Goal: Entertainment & Leisure: Browse casually

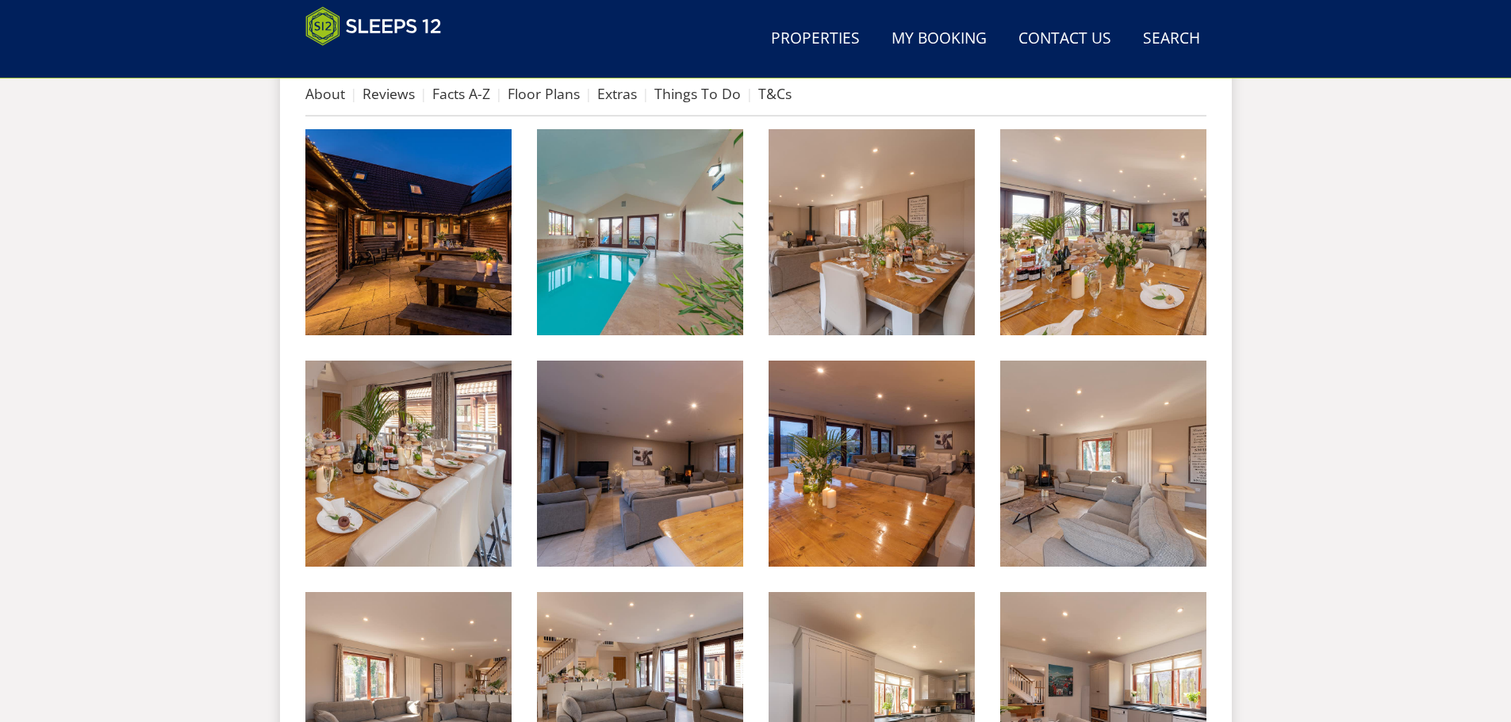
scroll to position [655, 0]
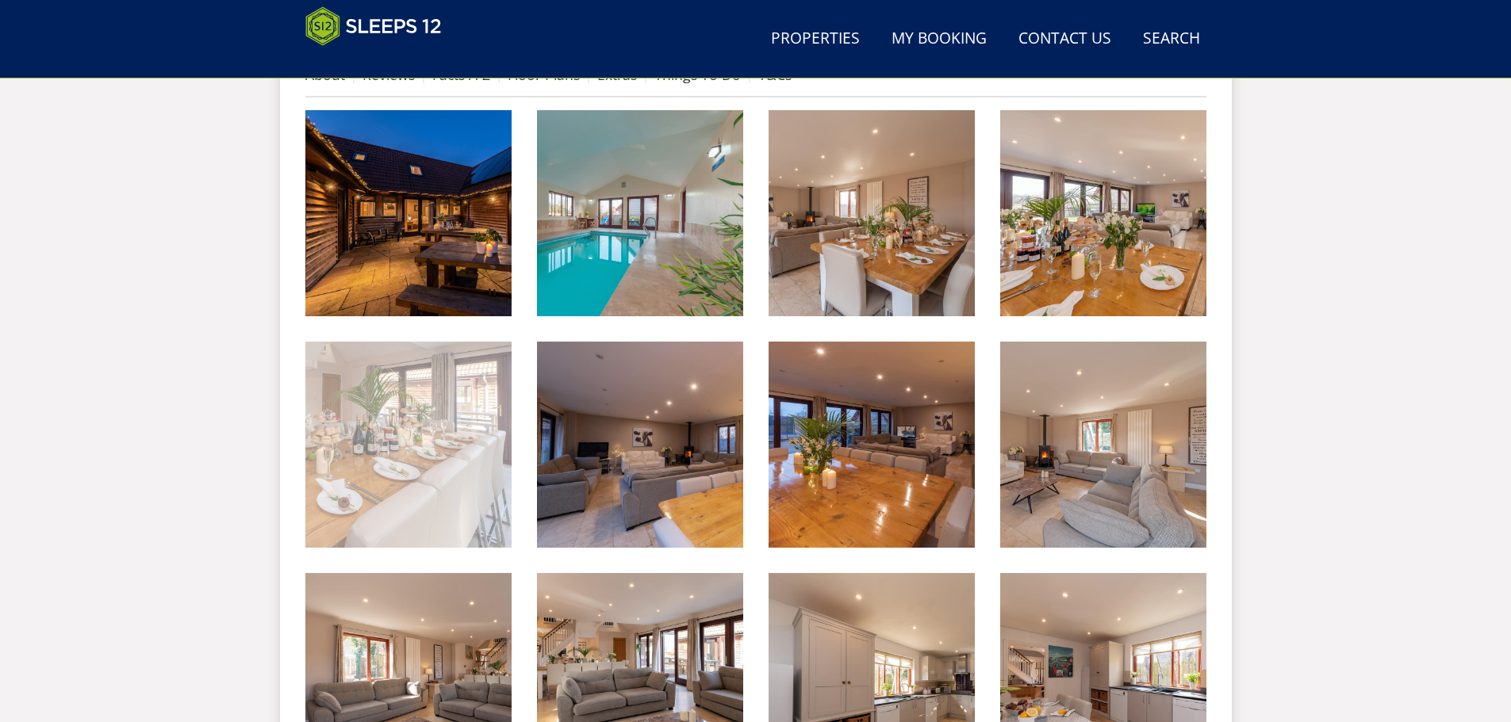
click at [416, 409] on img at bounding box center [408, 445] width 206 height 206
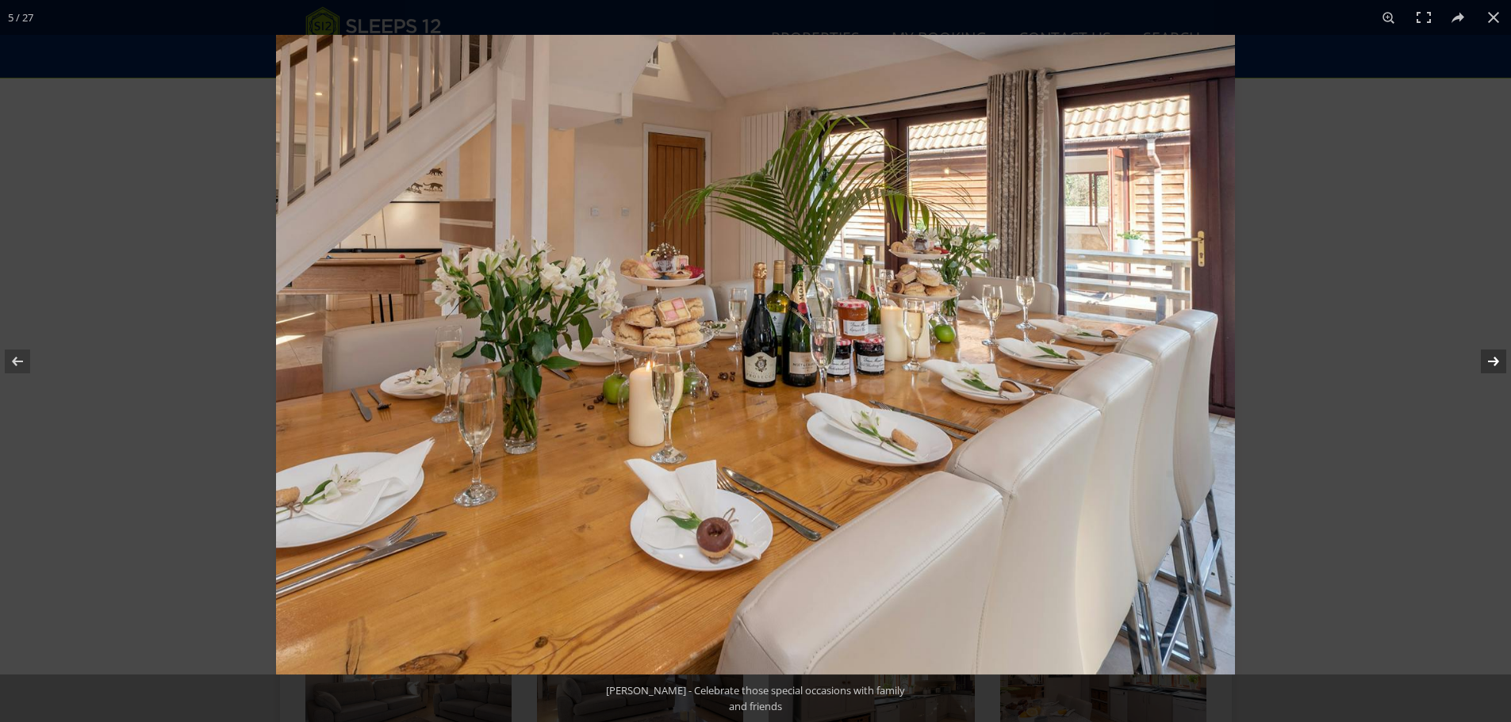
click at [1493, 358] on button at bounding box center [1483, 361] width 56 height 79
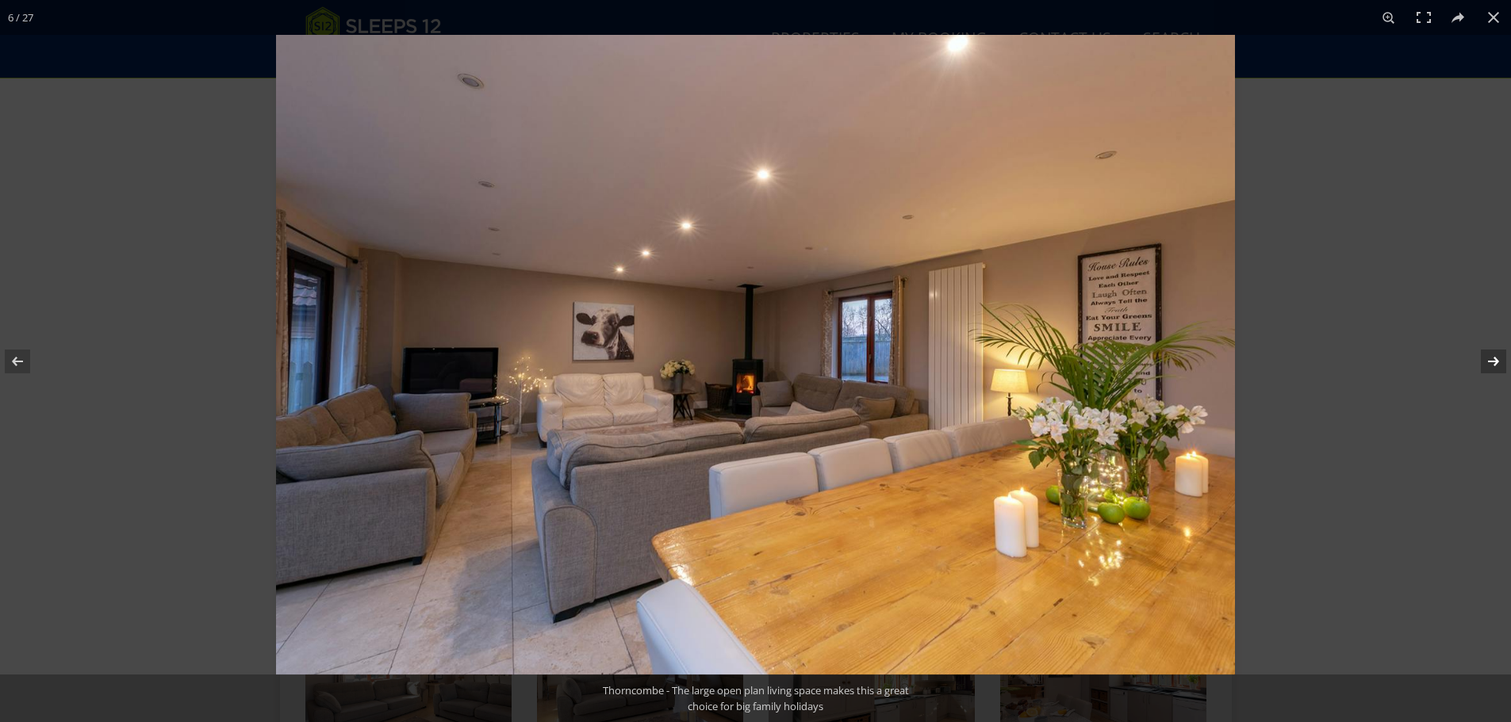
click at [1493, 358] on button at bounding box center [1483, 361] width 56 height 79
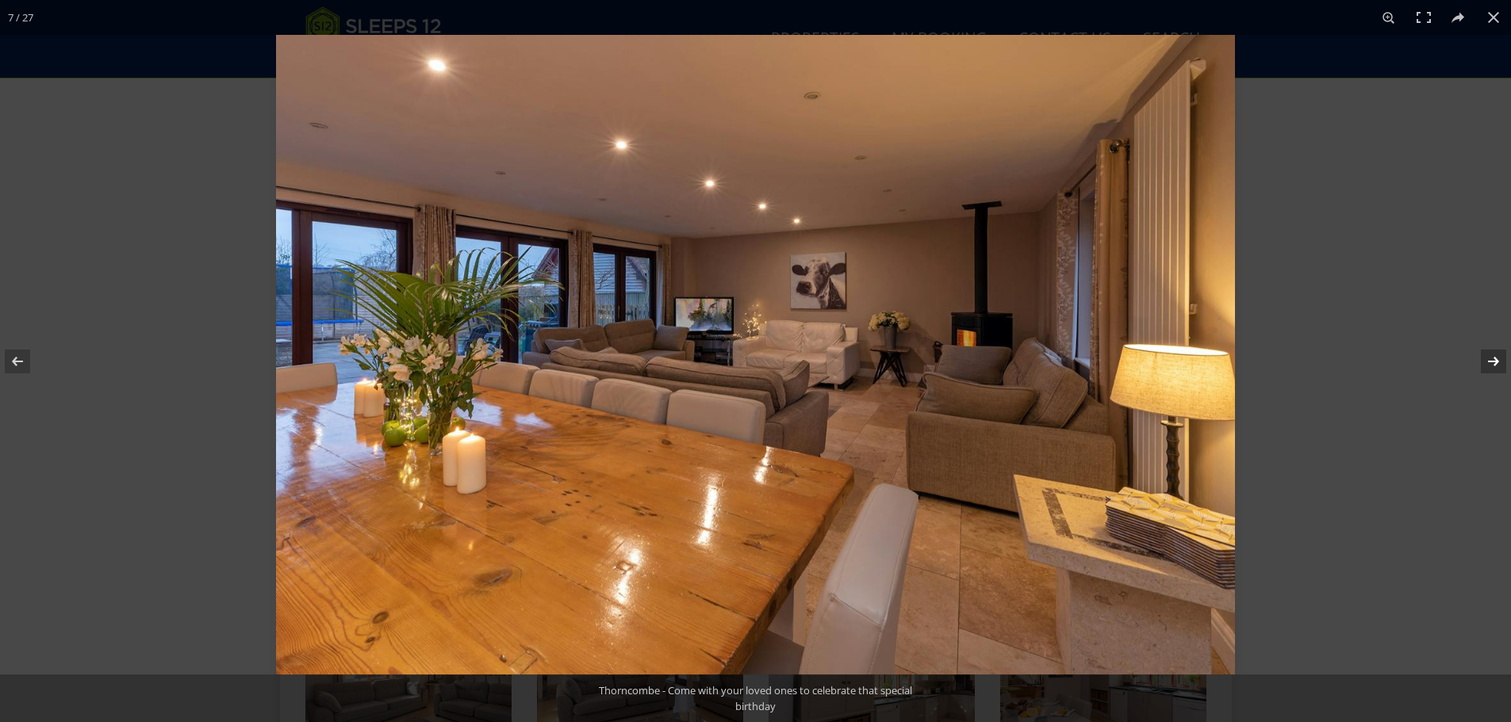
click at [1493, 358] on button at bounding box center [1483, 361] width 56 height 79
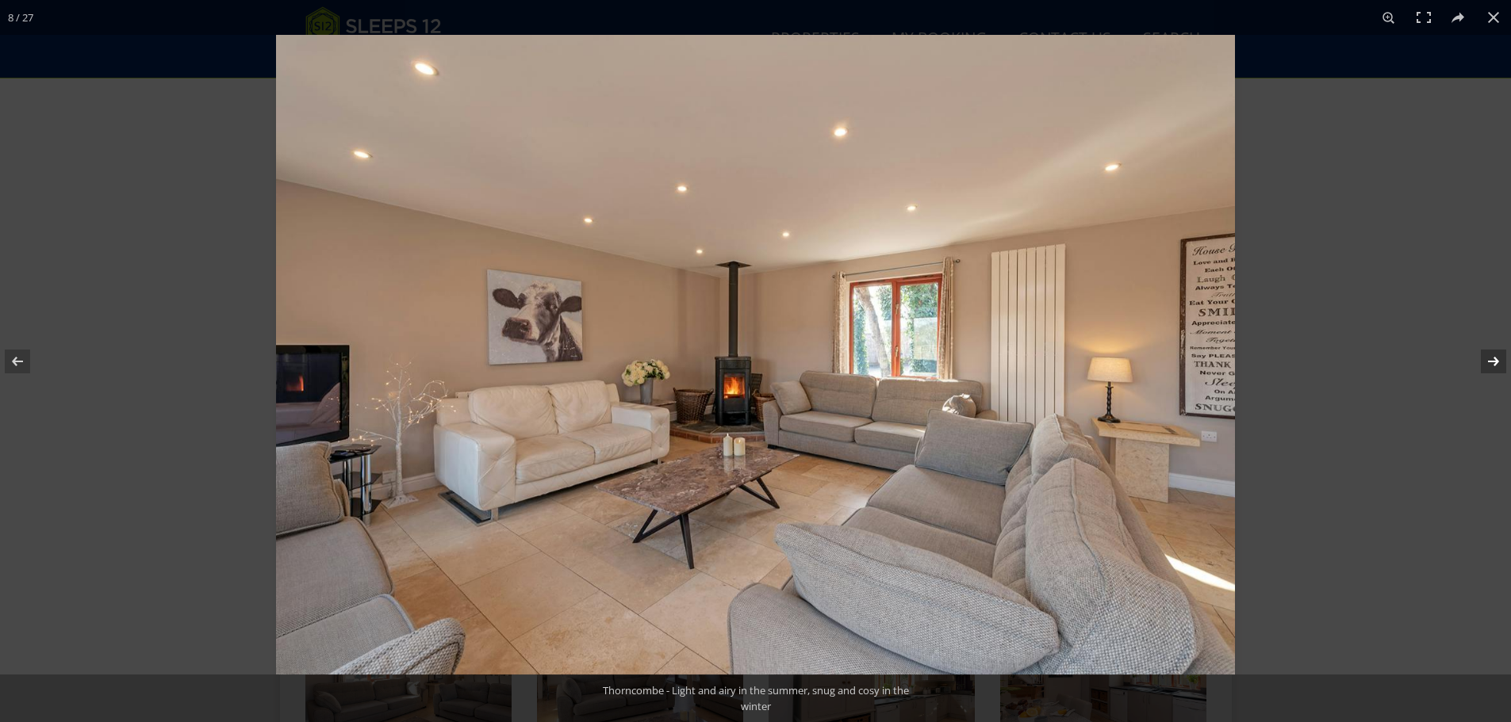
click at [1493, 358] on button at bounding box center [1483, 361] width 56 height 79
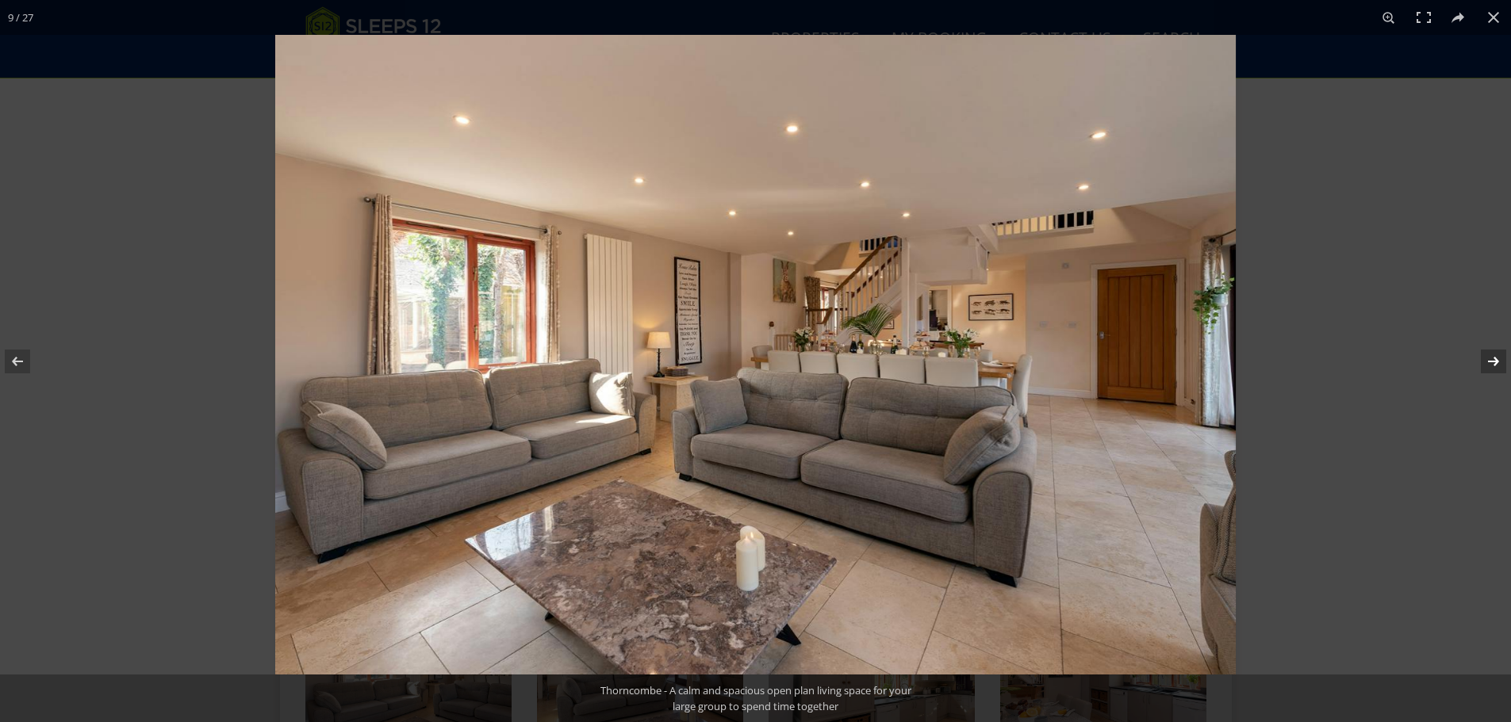
click at [1493, 358] on button at bounding box center [1483, 361] width 56 height 79
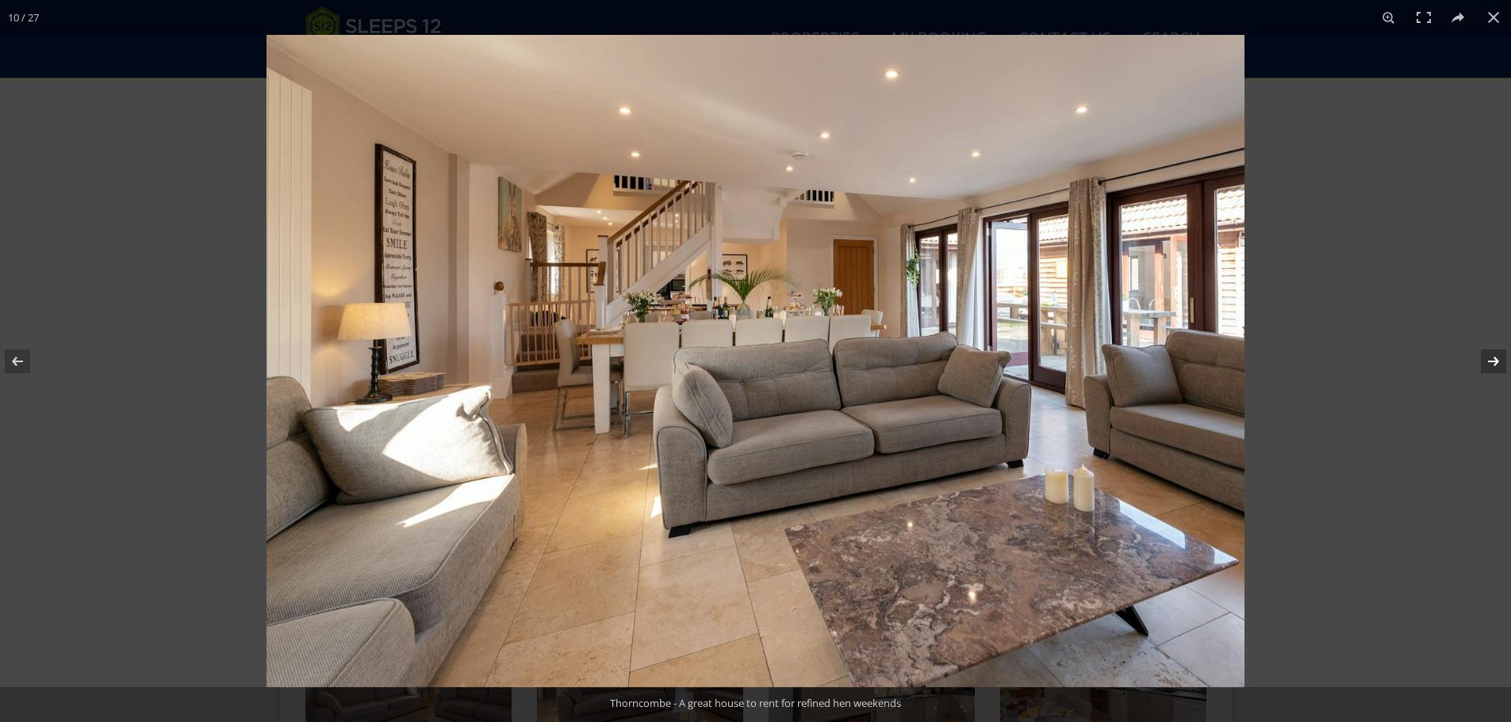
click at [1493, 358] on button at bounding box center [1483, 361] width 56 height 79
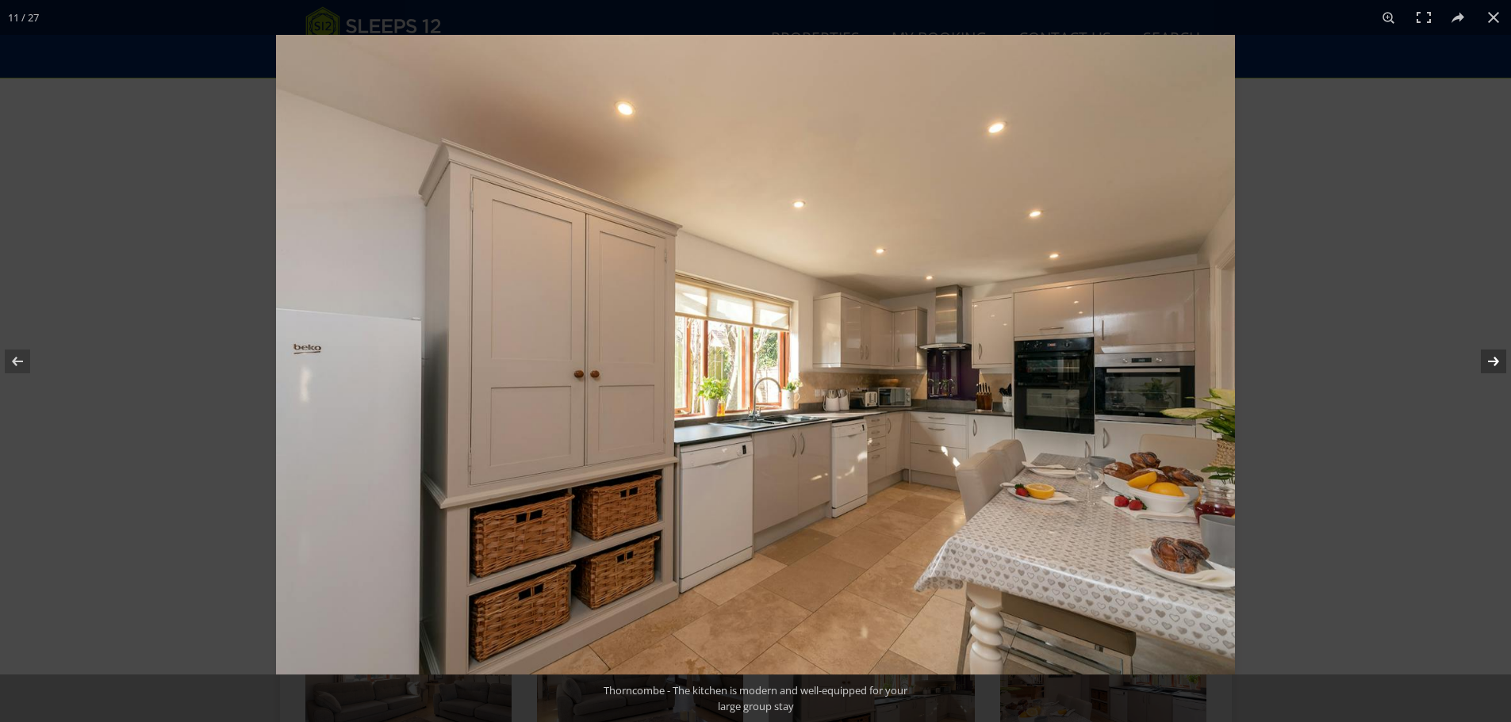
click at [1493, 358] on button at bounding box center [1483, 361] width 56 height 79
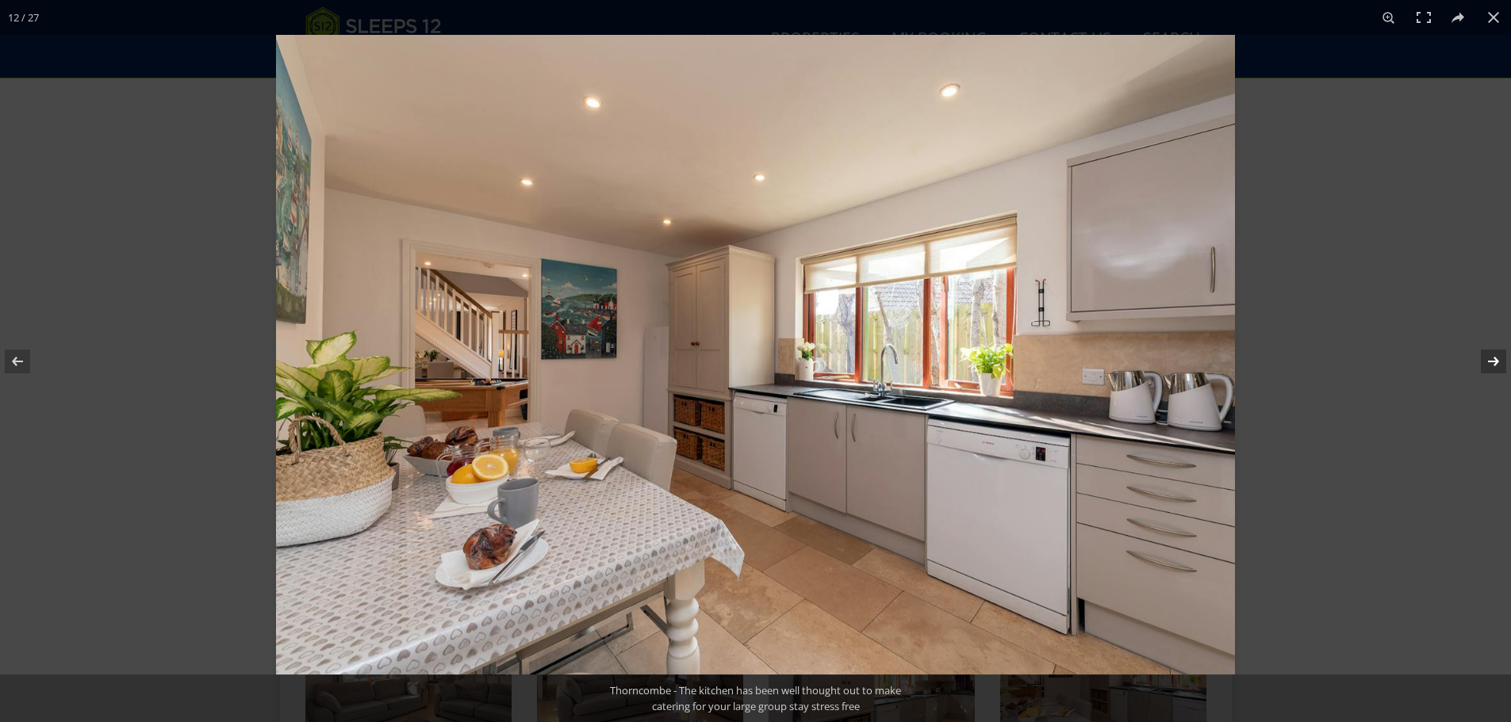
click at [1493, 358] on button at bounding box center [1483, 361] width 56 height 79
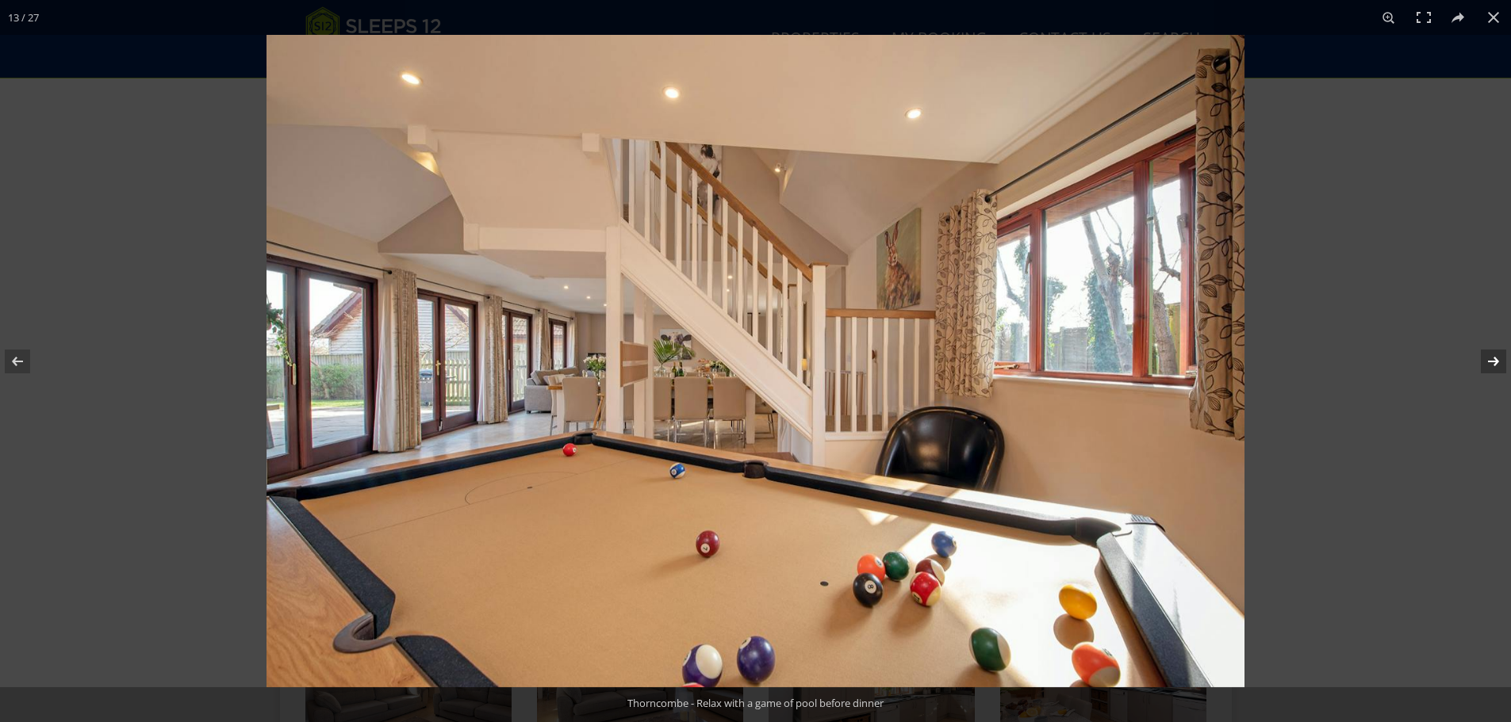
click at [1493, 358] on button at bounding box center [1483, 361] width 56 height 79
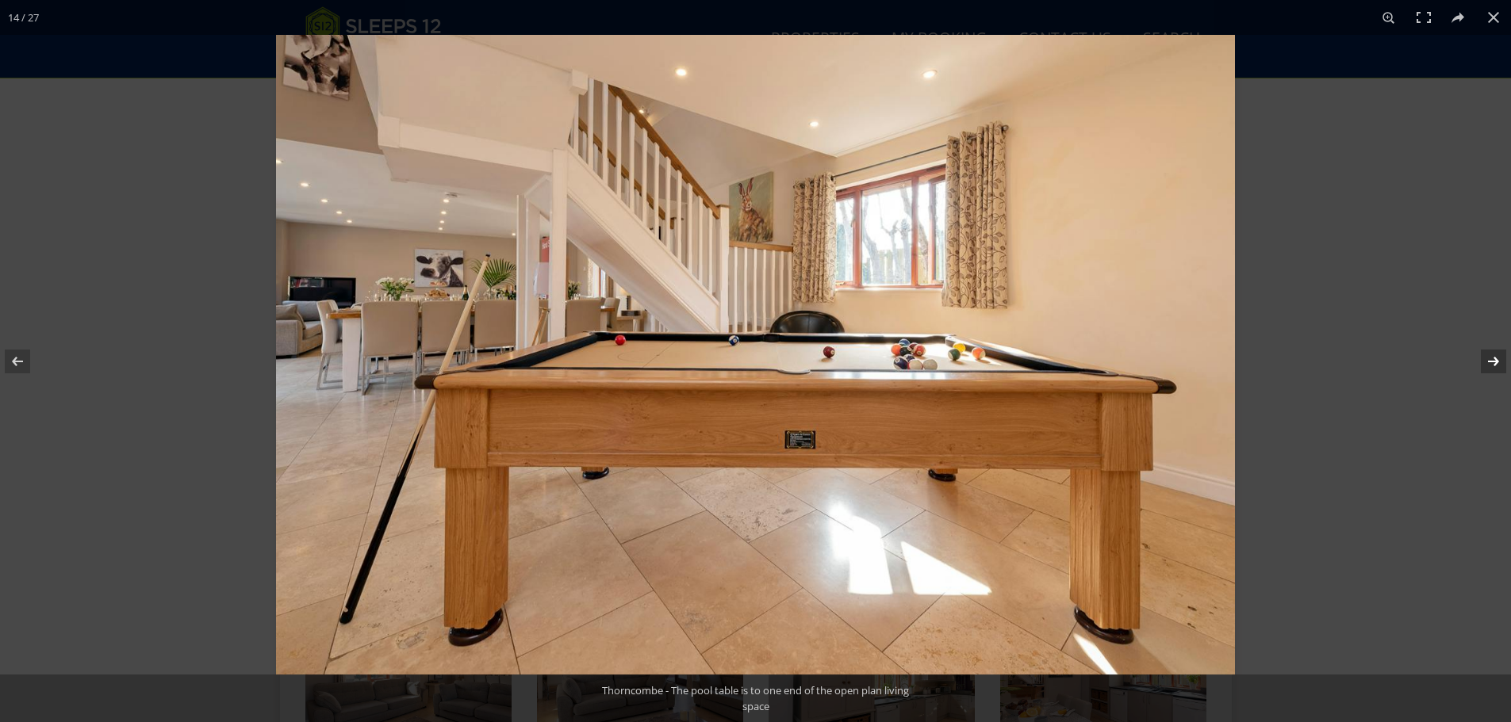
click at [1493, 358] on button at bounding box center [1483, 361] width 56 height 79
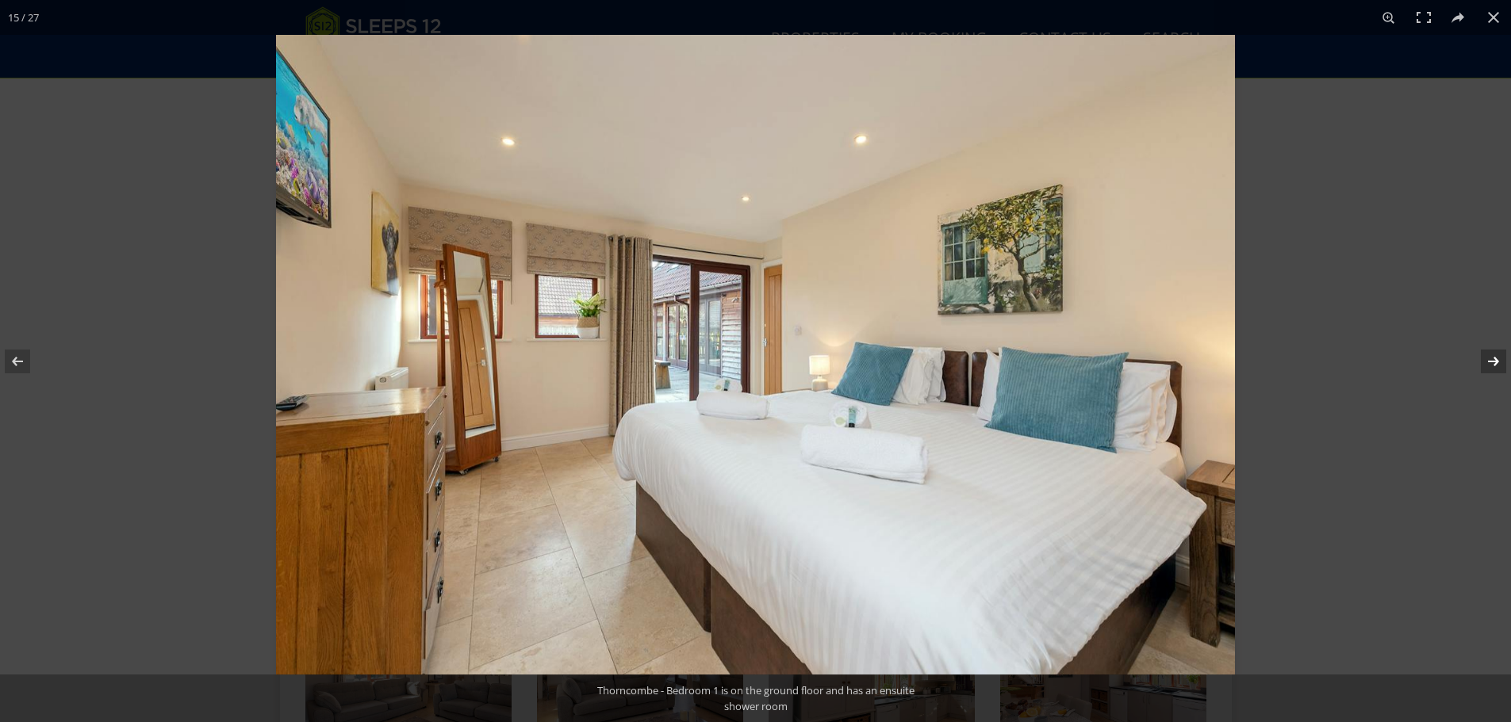
click at [1493, 358] on button at bounding box center [1483, 361] width 56 height 79
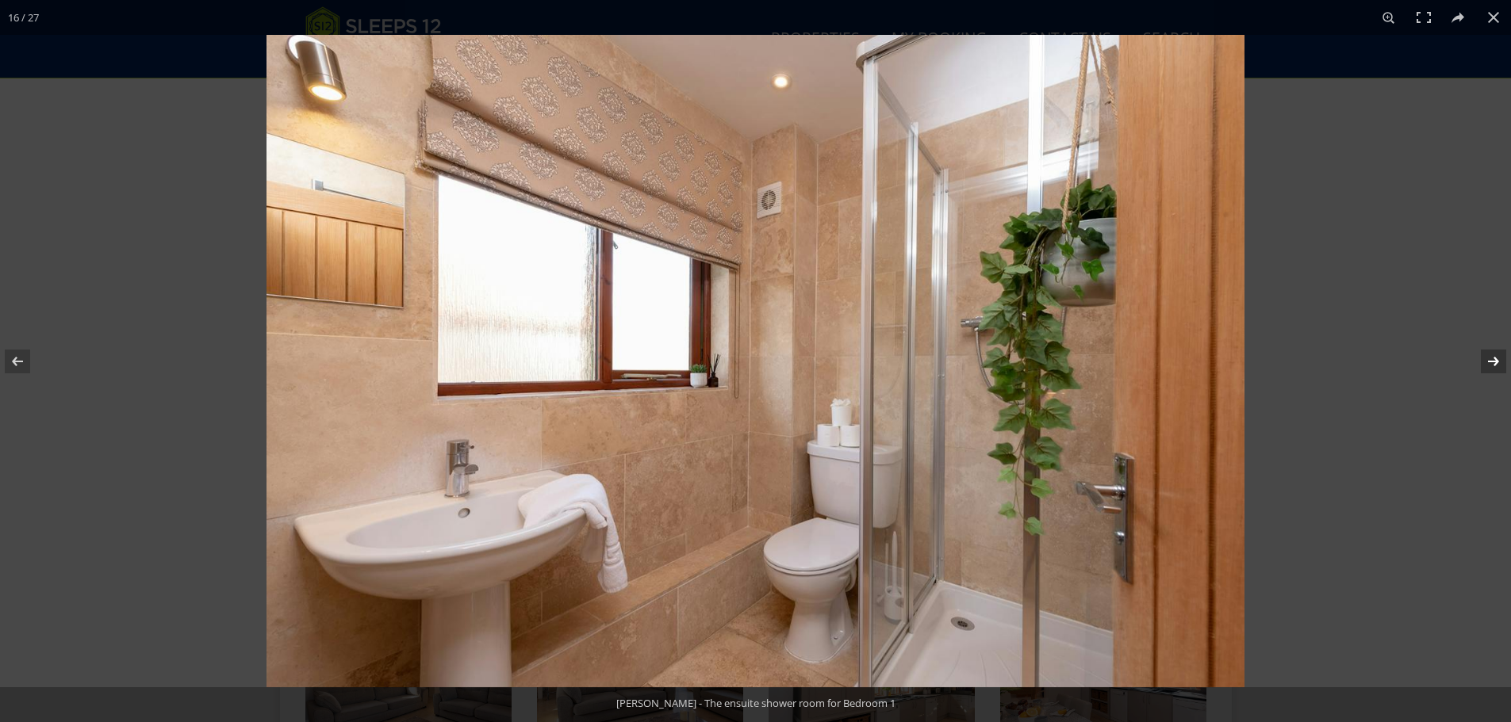
click at [1493, 358] on button at bounding box center [1483, 361] width 56 height 79
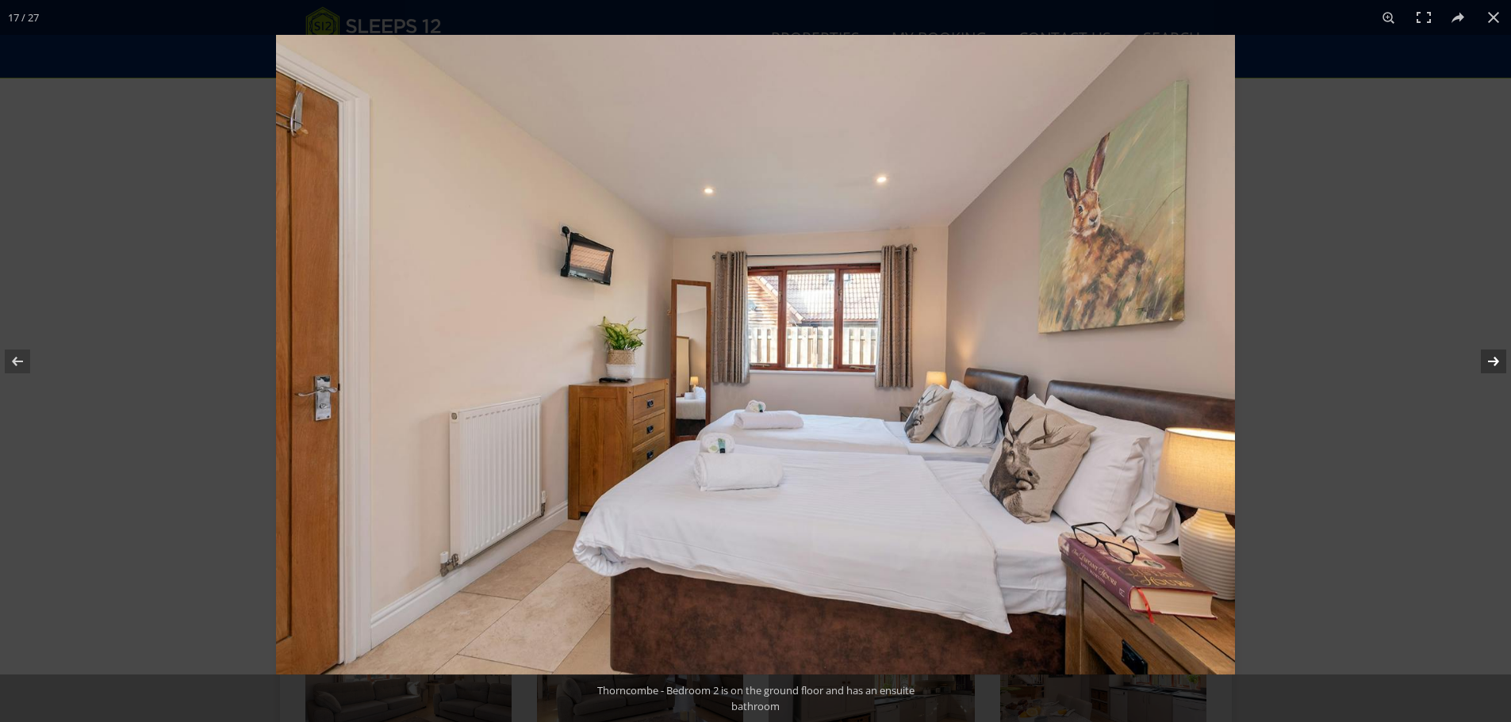
click at [1493, 358] on button at bounding box center [1483, 361] width 56 height 79
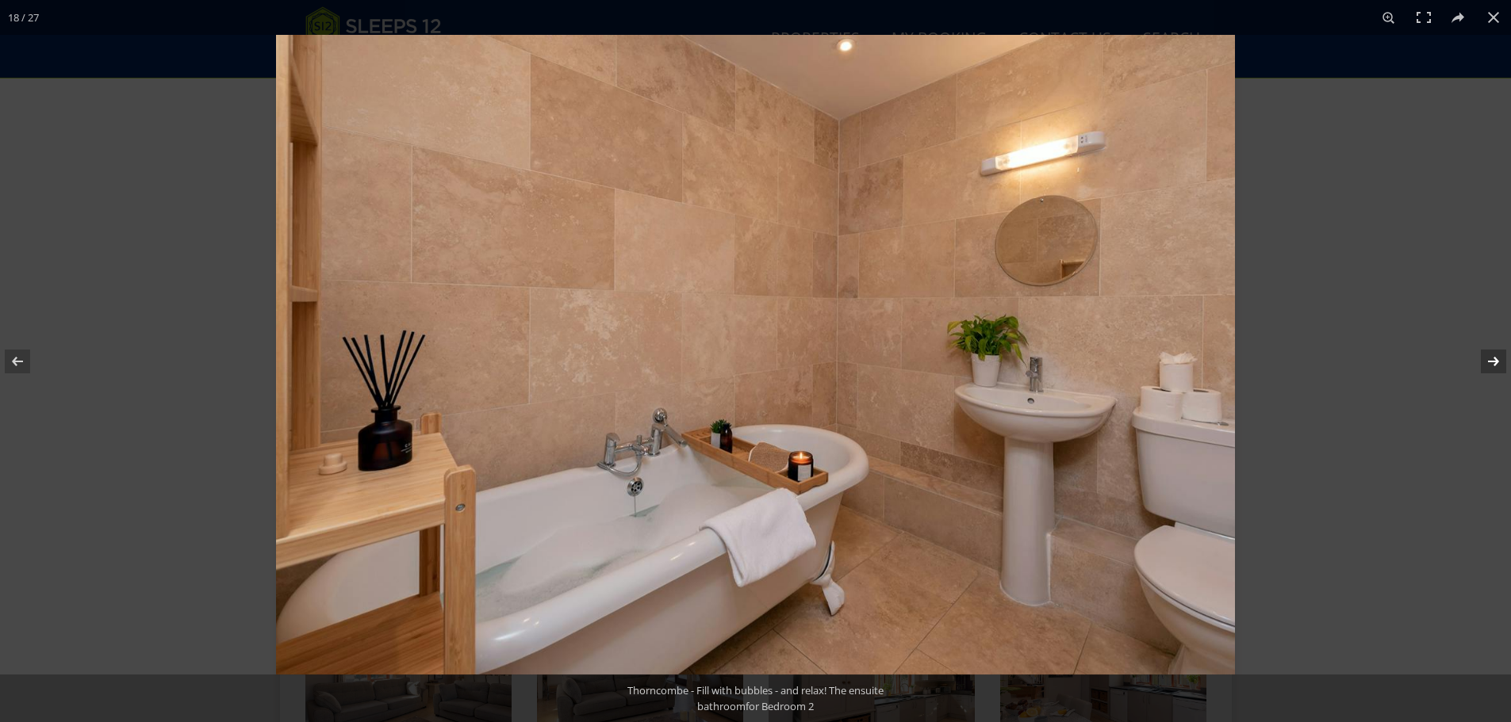
click at [1493, 358] on button at bounding box center [1483, 361] width 56 height 79
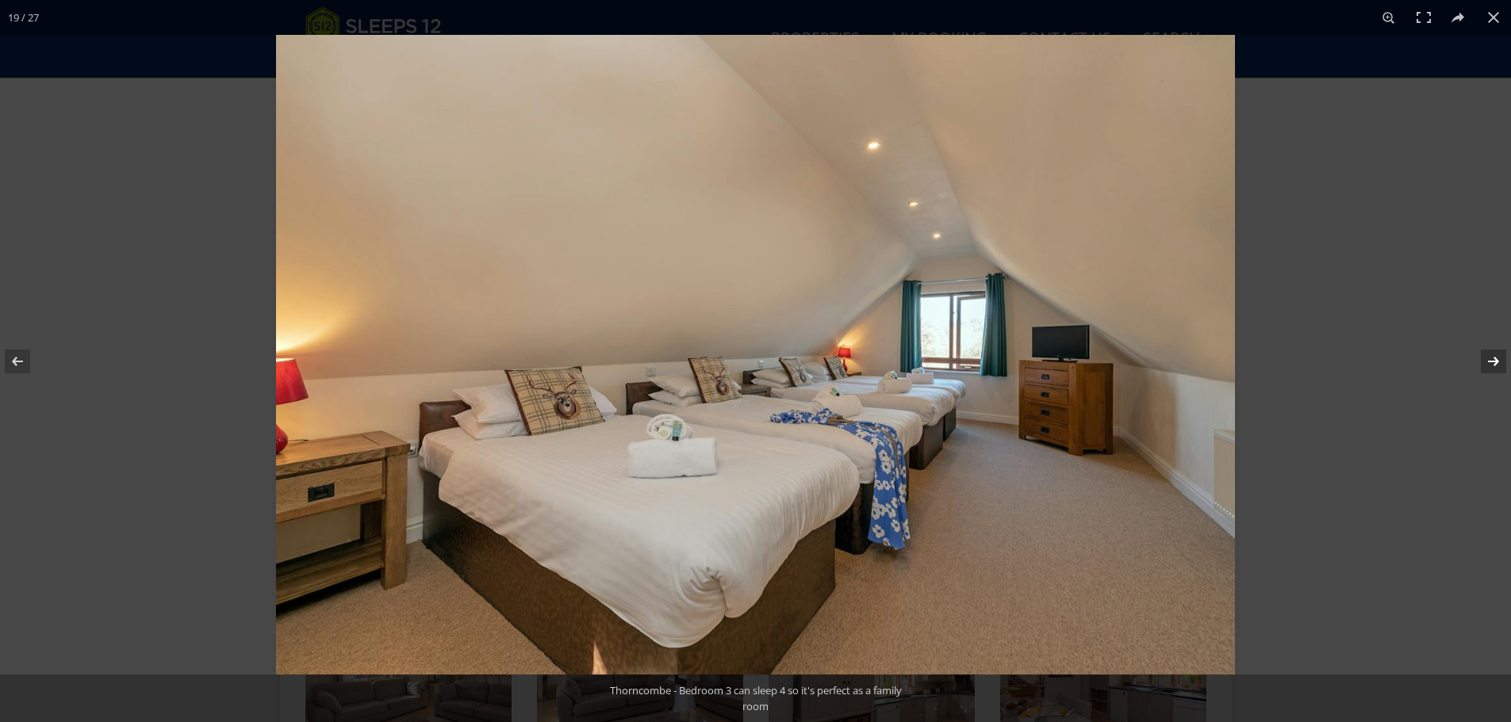
click at [1493, 358] on button at bounding box center [1483, 361] width 56 height 79
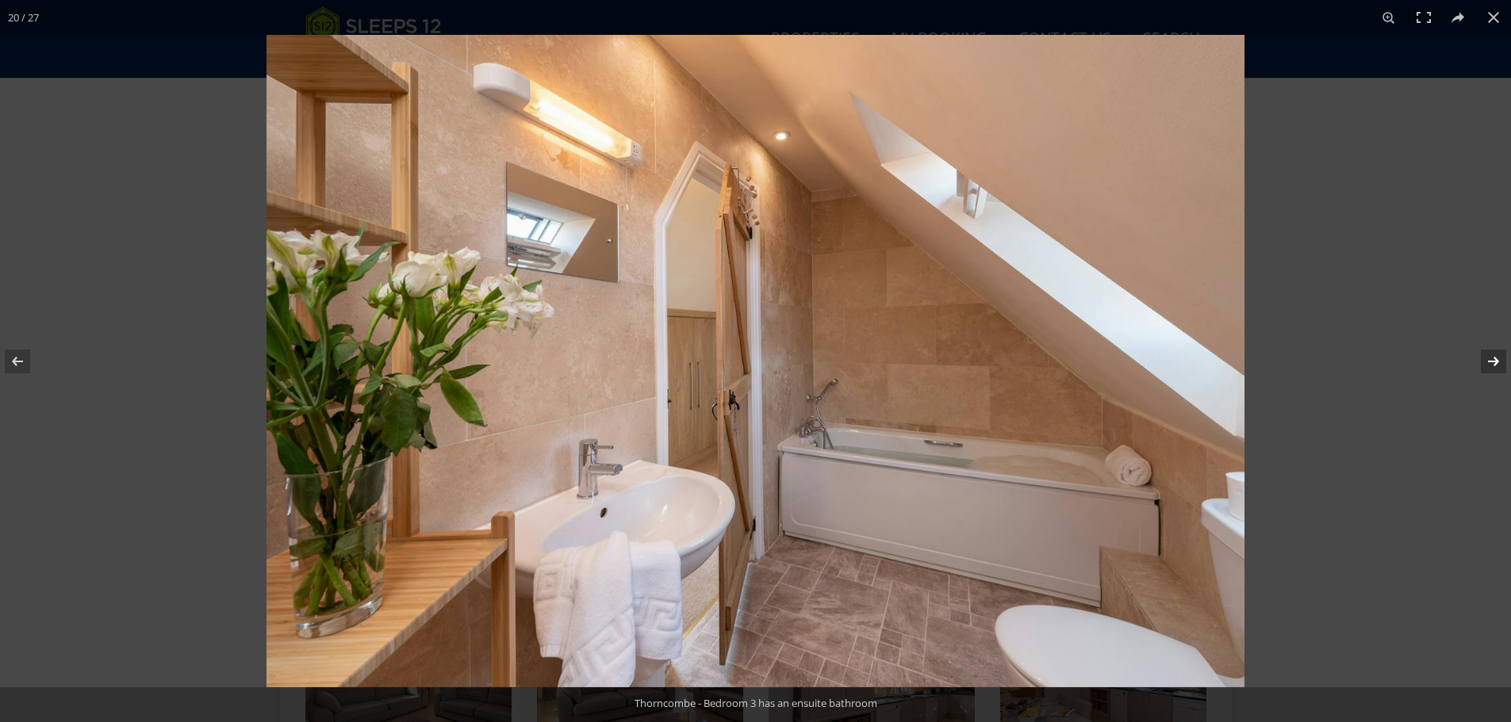
click at [1493, 358] on button at bounding box center [1483, 361] width 56 height 79
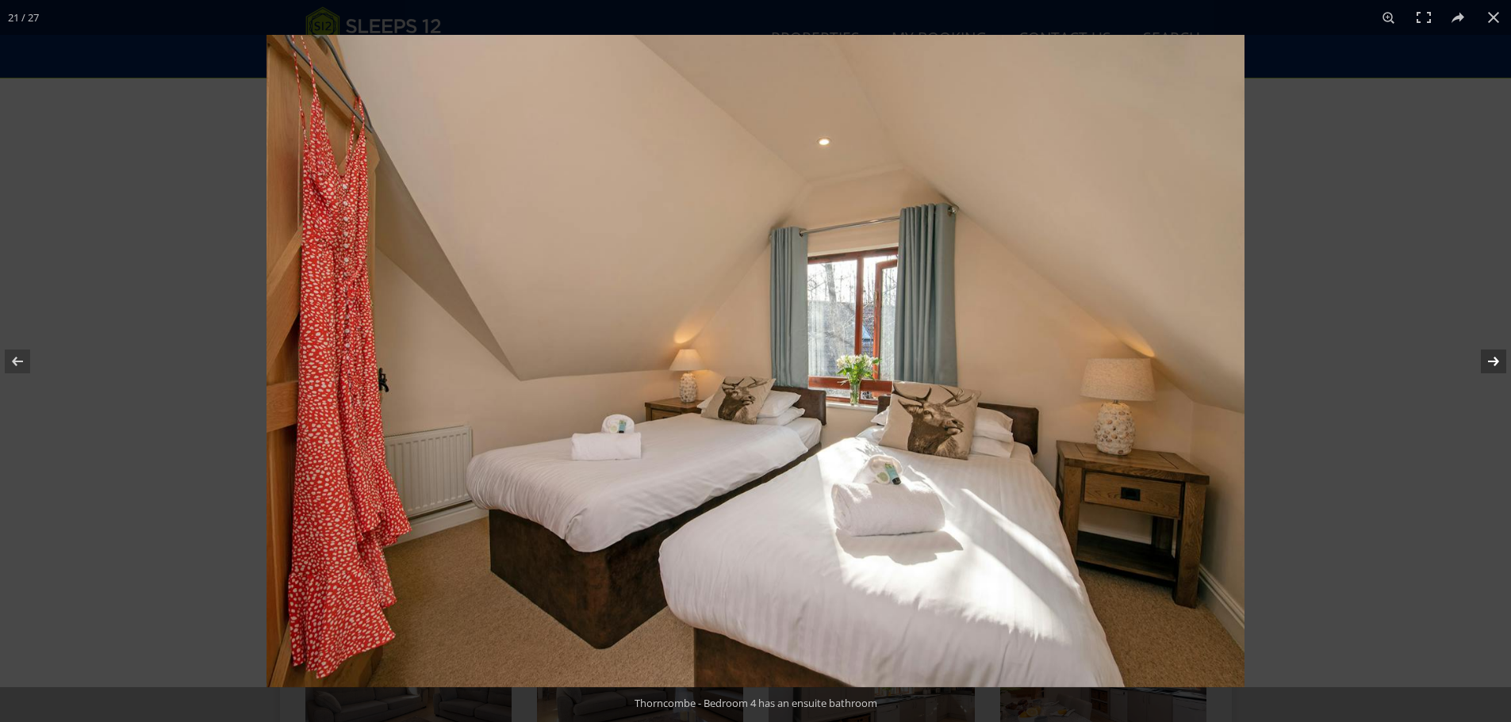
click at [1493, 358] on button at bounding box center [1483, 361] width 56 height 79
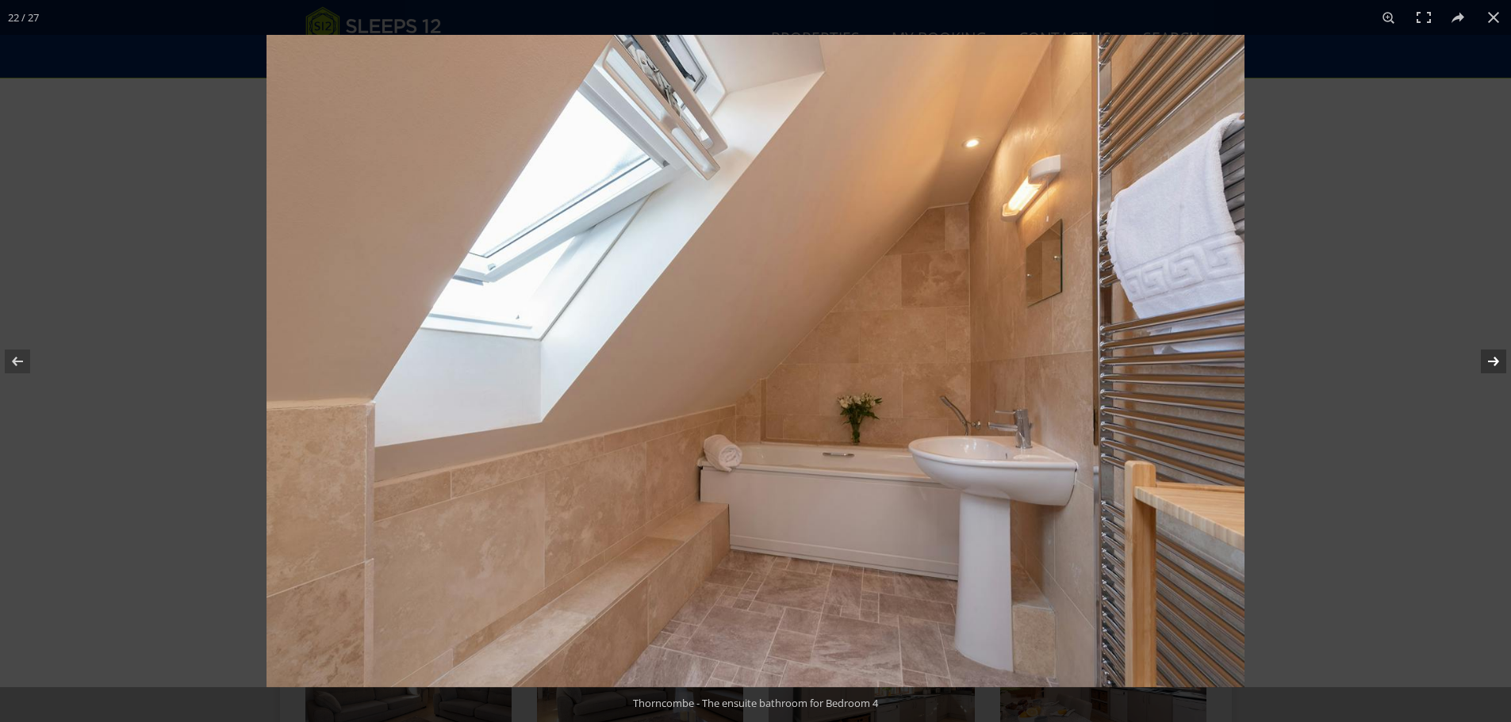
click at [1493, 358] on button at bounding box center [1483, 361] width 56 height 79
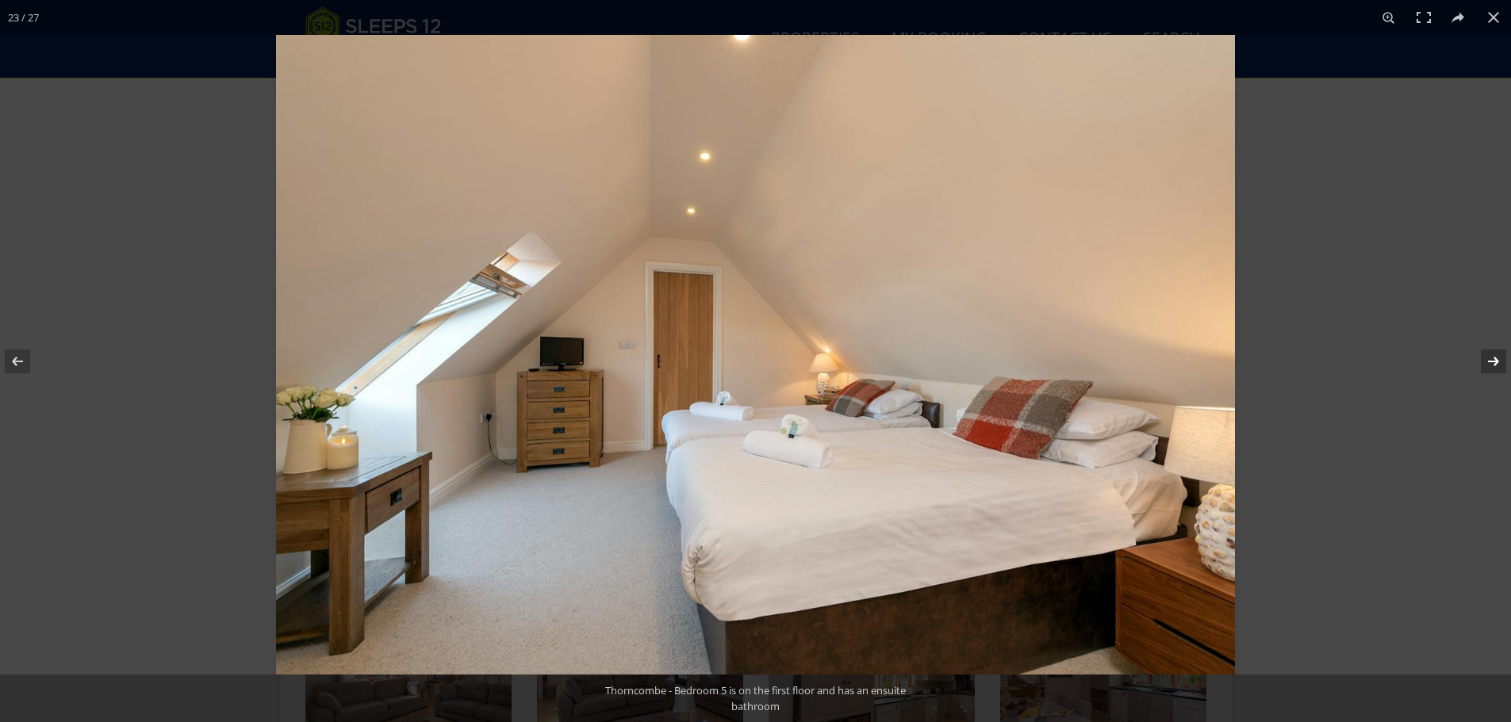
click at [1493, 358] on button at bounding box center [1483, 361] width 56 height 79
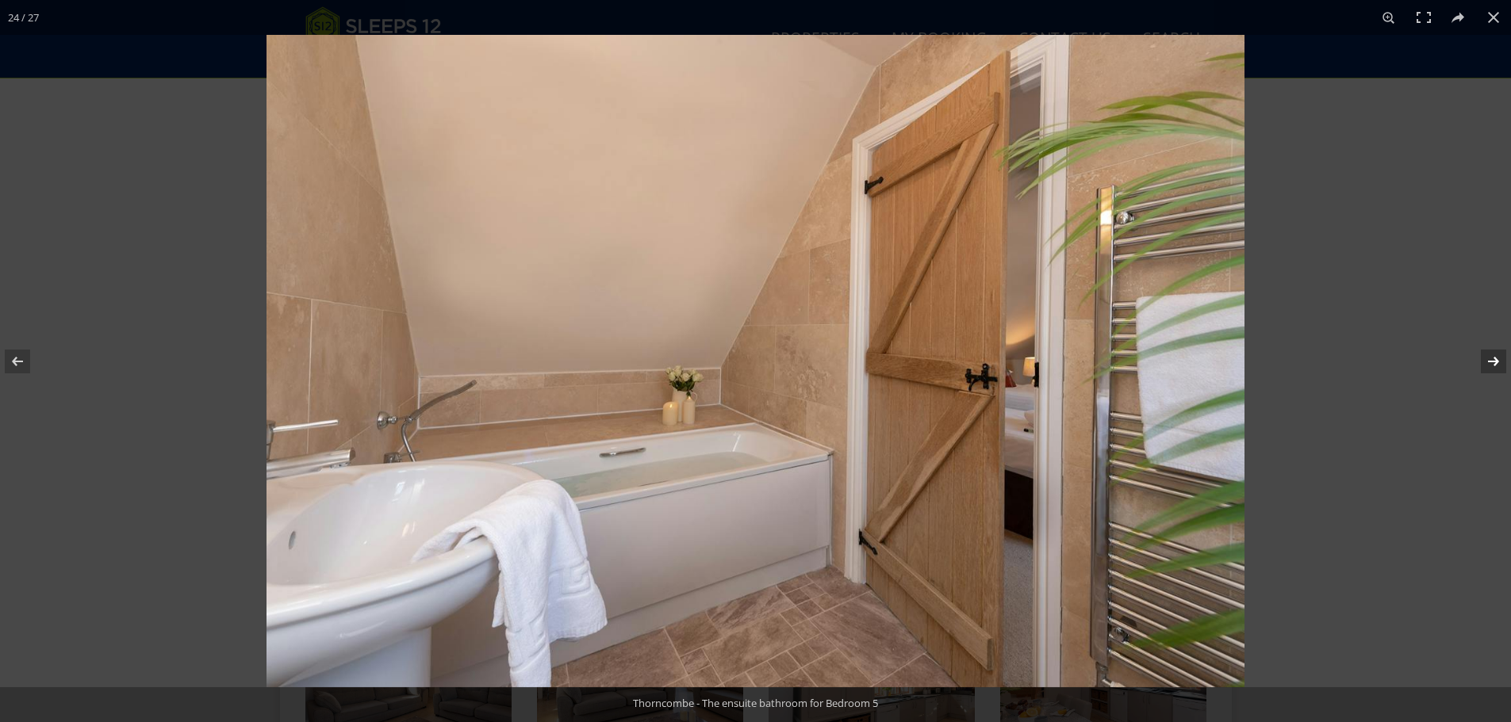
click at [1493, 358] on button at bounding box center [1483, 361] width 56 height 79
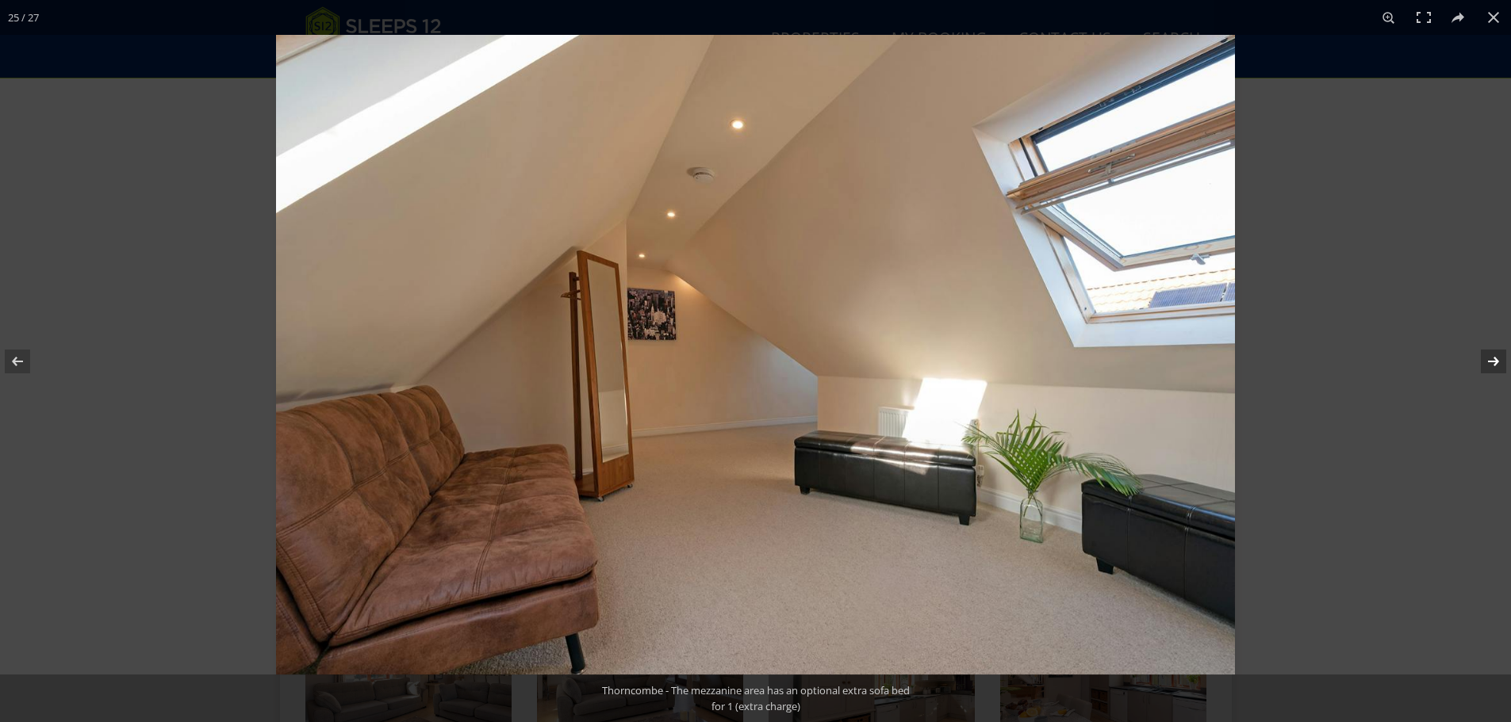
click at [1493, 358] on button at bounding box center [1483, 361] width 56 height 79
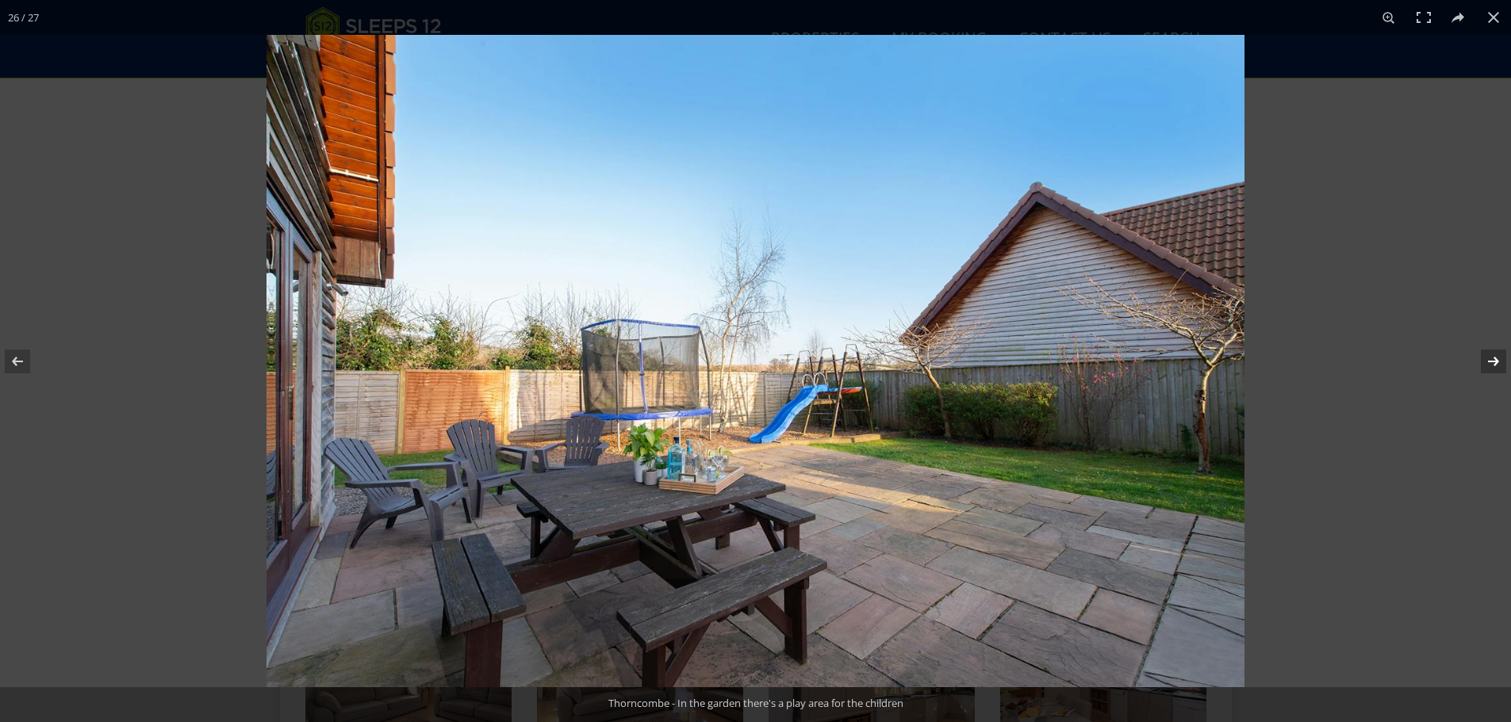
click at [1493, 358] on button at bounding box center [1483, 361] width 56 height 79
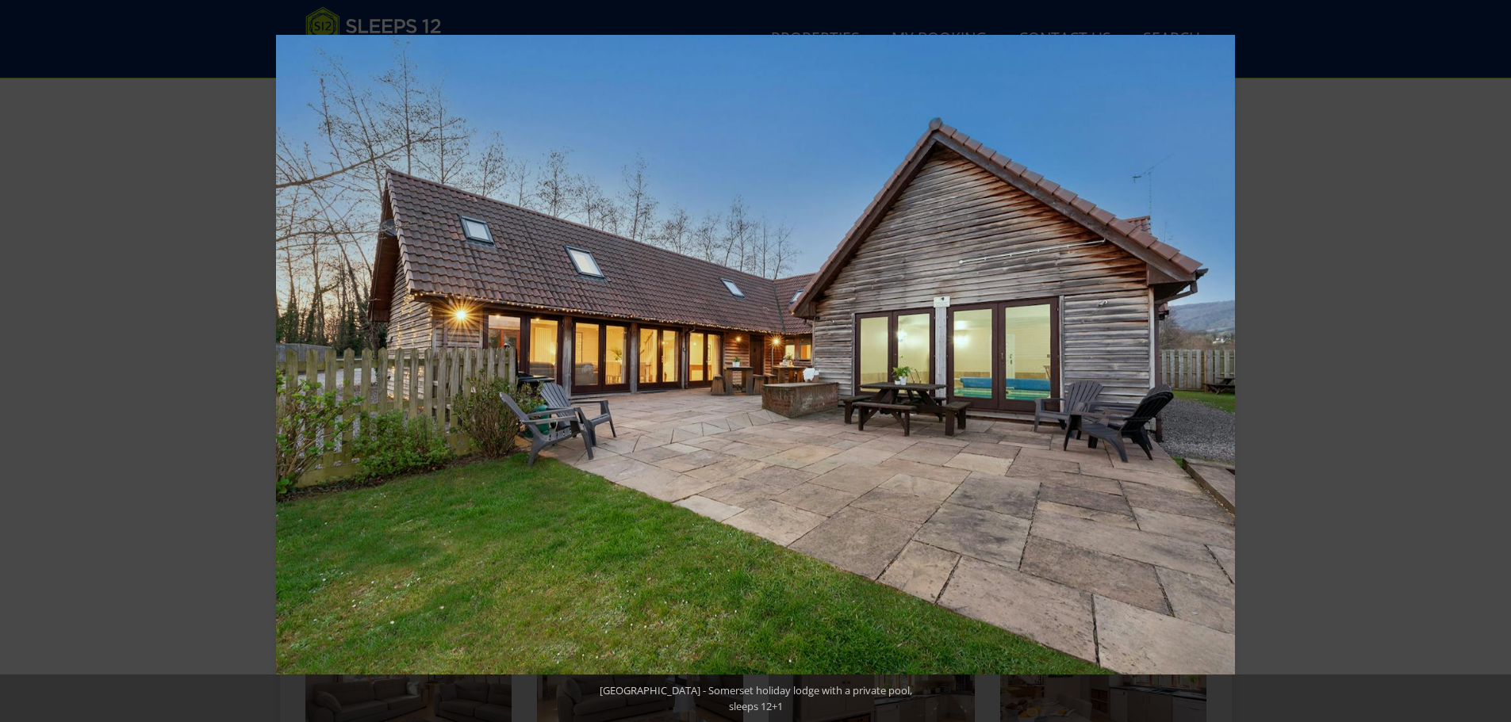
click at [1493, 358] on button at bounding box center [1483, 361] width 56 height 79
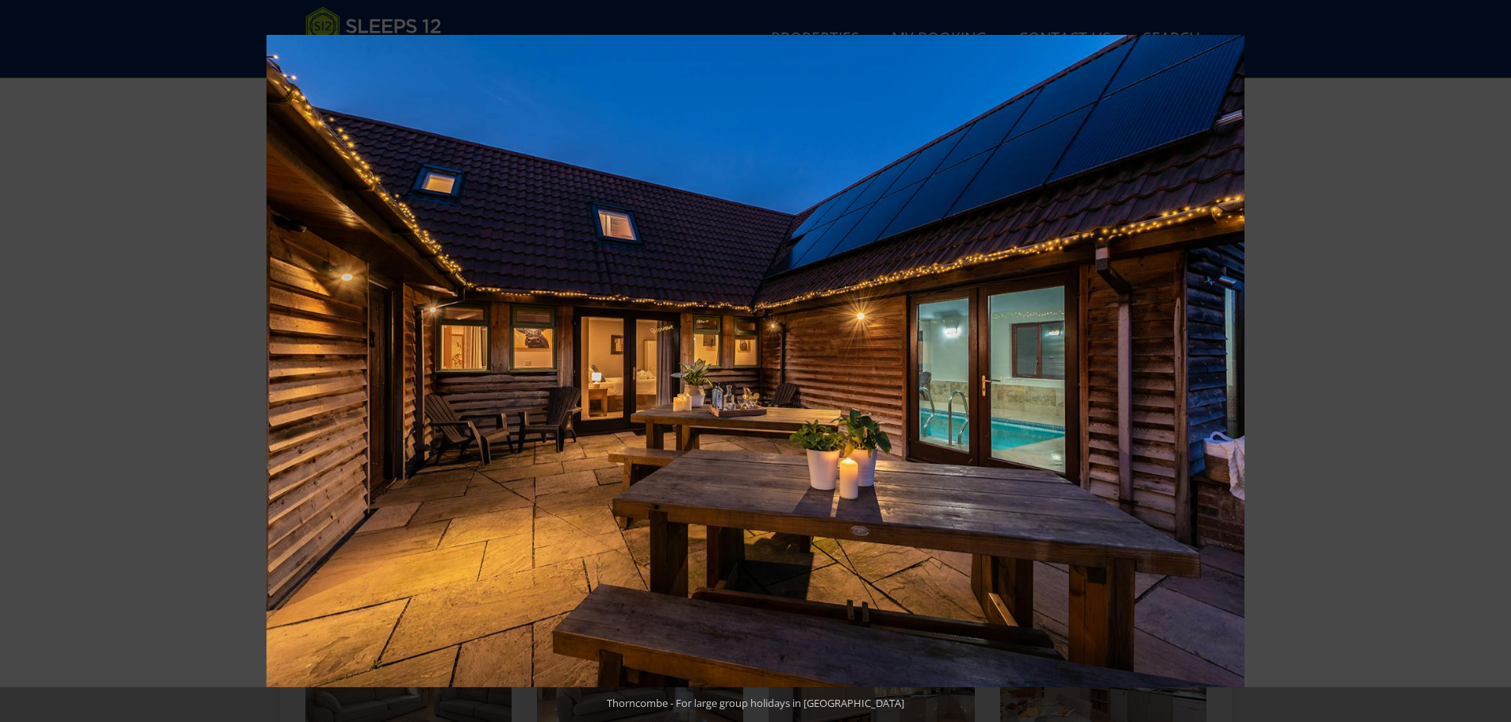
click at [1493, 358] on button at bounding box center [1483, 361] width 56 height 79
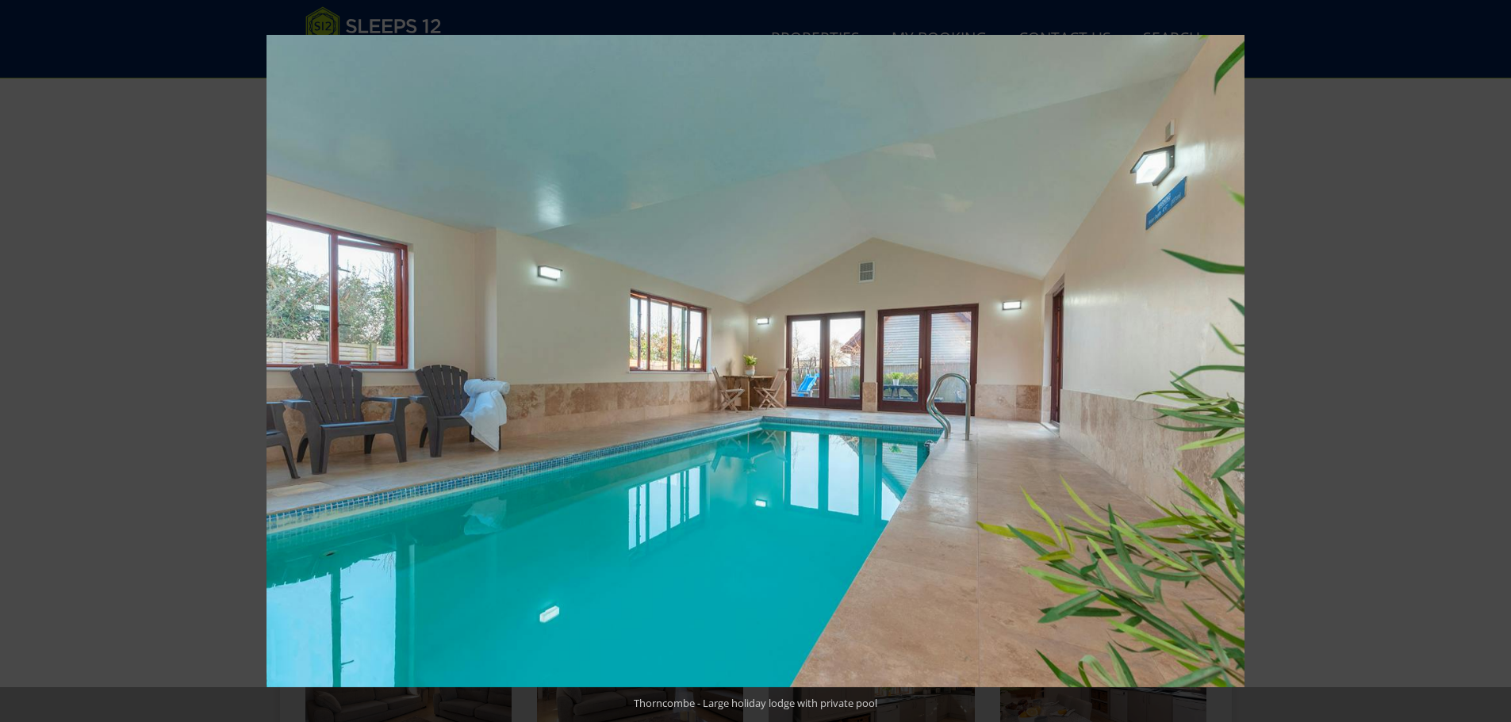
click at [1493, 358] on button at bounding box center [1483, 361] width 56 height 79
